Goal: Information Seeking & Learning: Learn about a topic

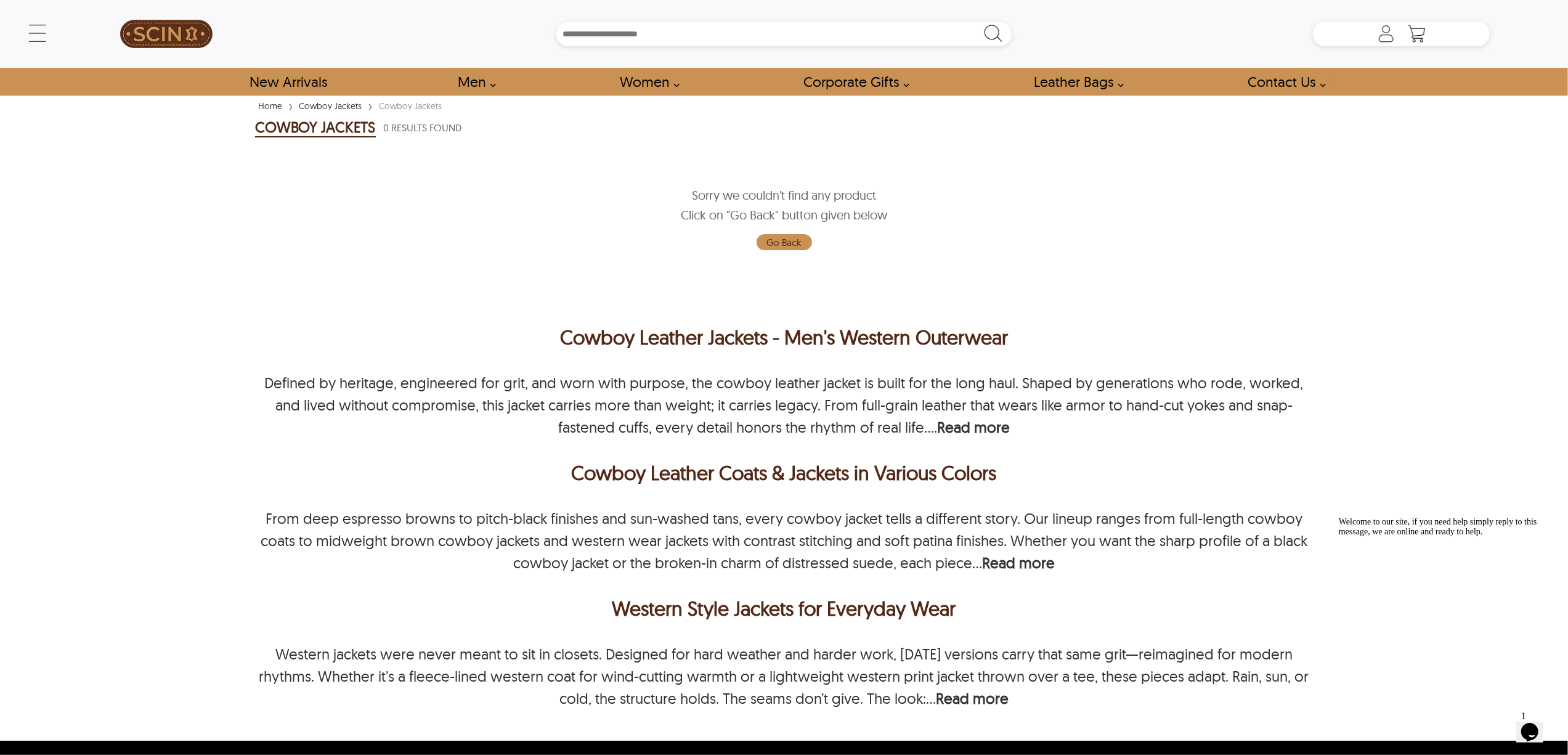
click at [234, 366] on div "Home › Cowboy Jackets › Cowboy Jackets COWBOY JACKETS 0 Results Found Sorry we …" at bounding box center [783, 419] width 1176 height 641
drag, startPoint x: 533, startPoint y: 324, endPoint x: 770, endPoint y: 335, distance: 237.3
click at [770, 335] on p "Cowboy Leather Jackets - Men's Western Outerwear" at bounding box center [785, 338] width 1059 height 30
copy p "Cowboy Leather Jackets"
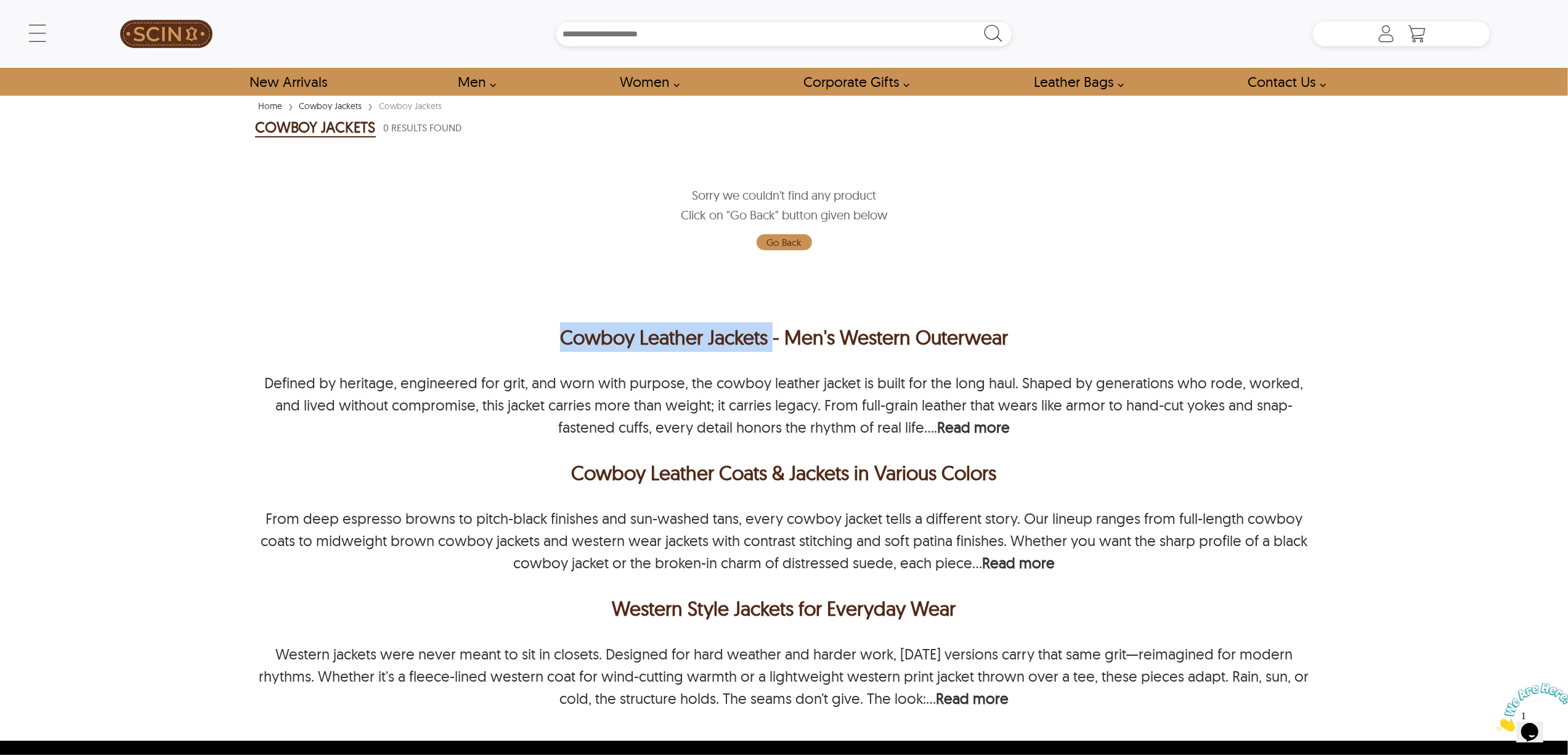
drag, startPoint x: 555, startPoint y: 323, endPoint x: 770, endPoint y: 340, distance: 215.7
click at [770, 340] on p "Cowboy Leather Jackets - Men's Western Outerwear" at bounding box center [785, 338] width 1059 height 30
click at [544, 326] on p "Cowboy Leather Jackets - Men's Western Outerwear" at bounding box center [785, 338] width 1059 height 30
drag, startPoint x: 560, startPoint y: 340, endPoint x: 765, endPoint y: 347, distance: 205.1
click at [765, 347] on p "Cowboy Leather Jackets - Men's Western Outerwear" at bounding box center [785, 338] width 1059 height 30
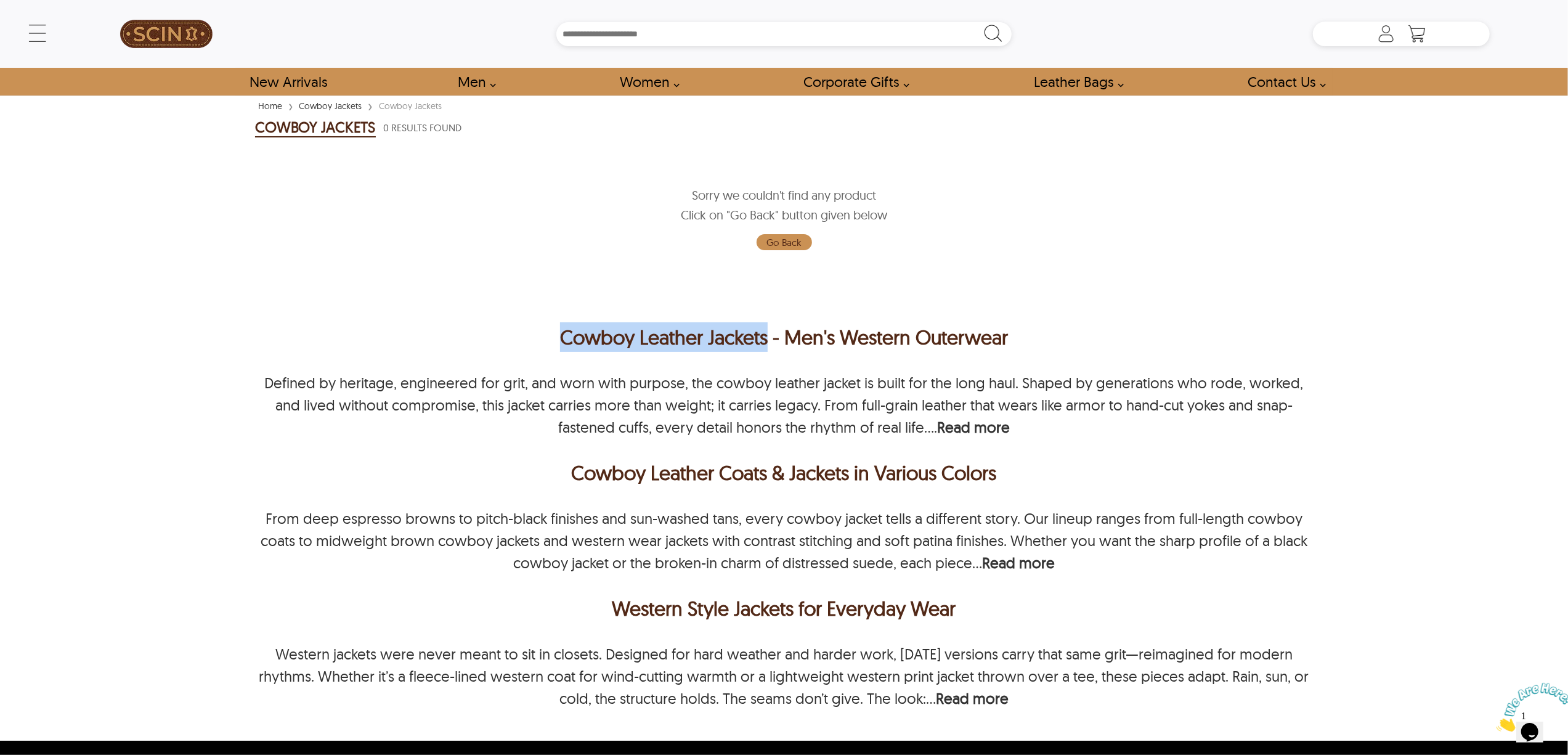
copy p "Cowboy Leather Jackets"
